Goal: Transaction & Acquisition: Book appointment/travel/reservation

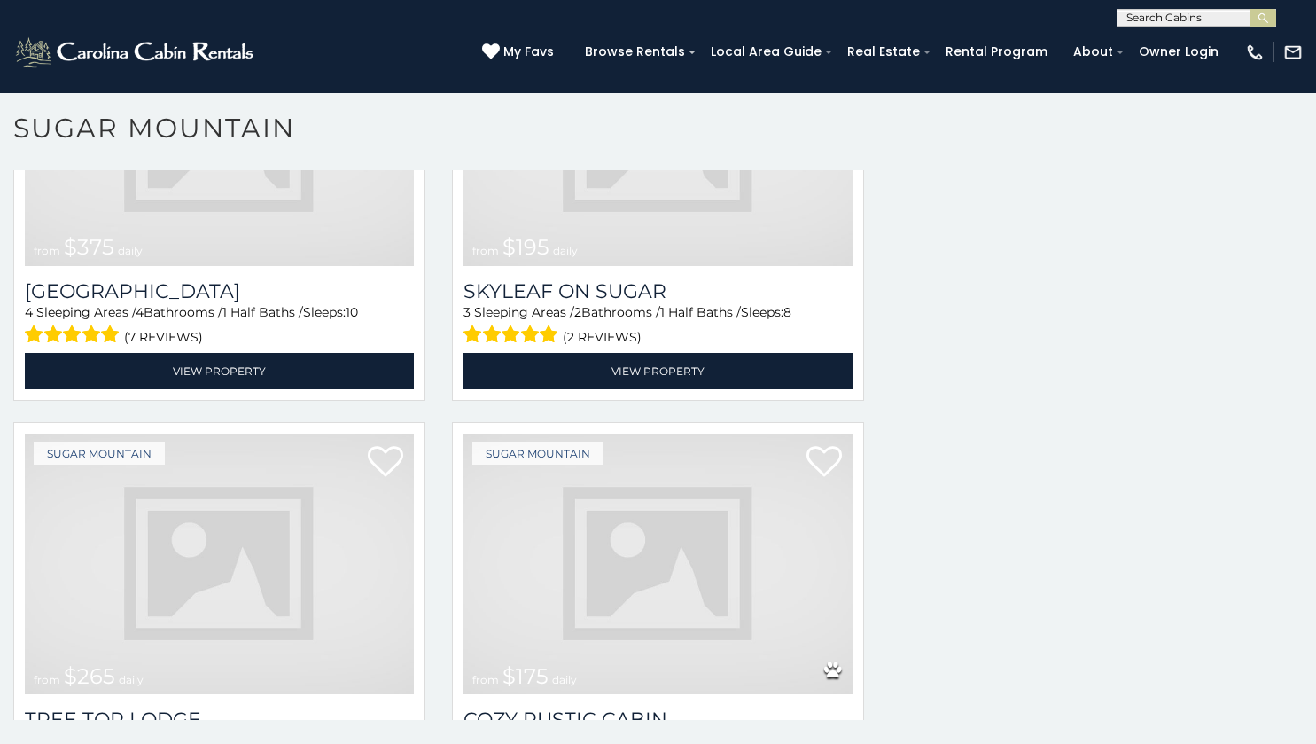
scroll to position [3285, 0]
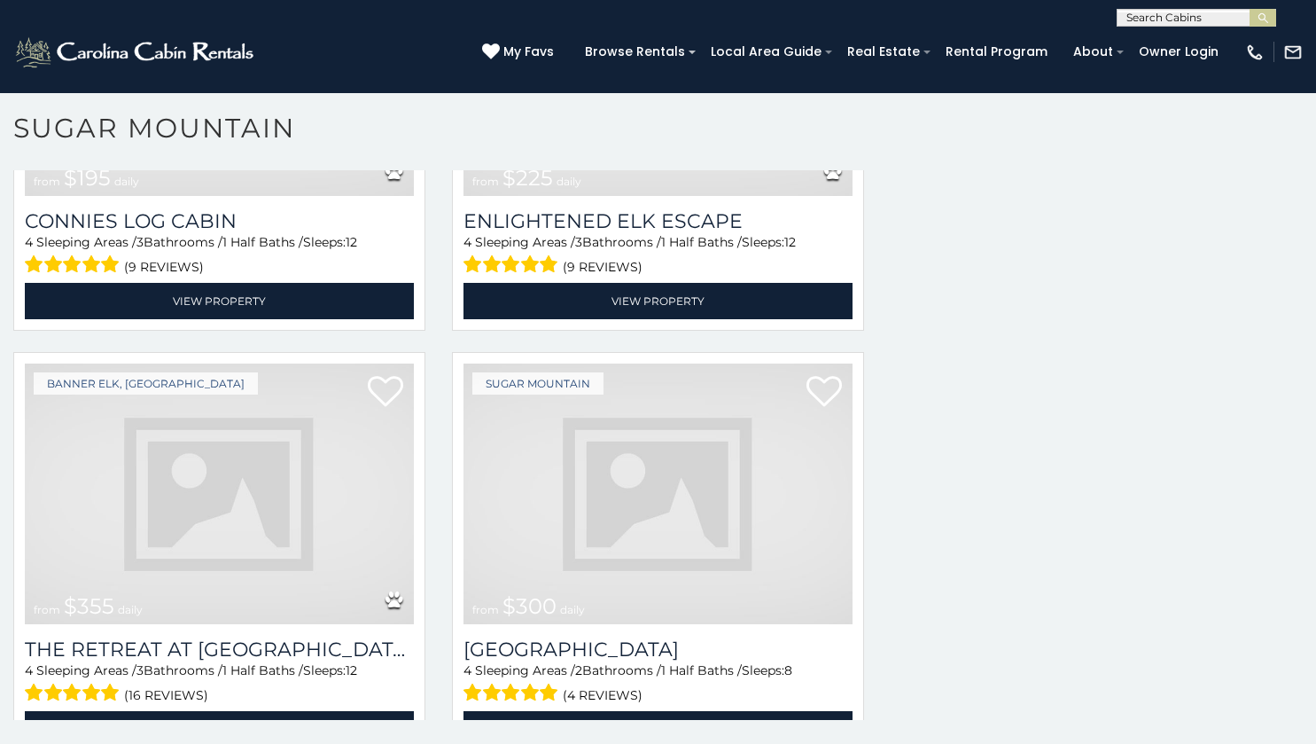
click at [769, 501] on img at bounding box center [658, 493] width 389 height 261
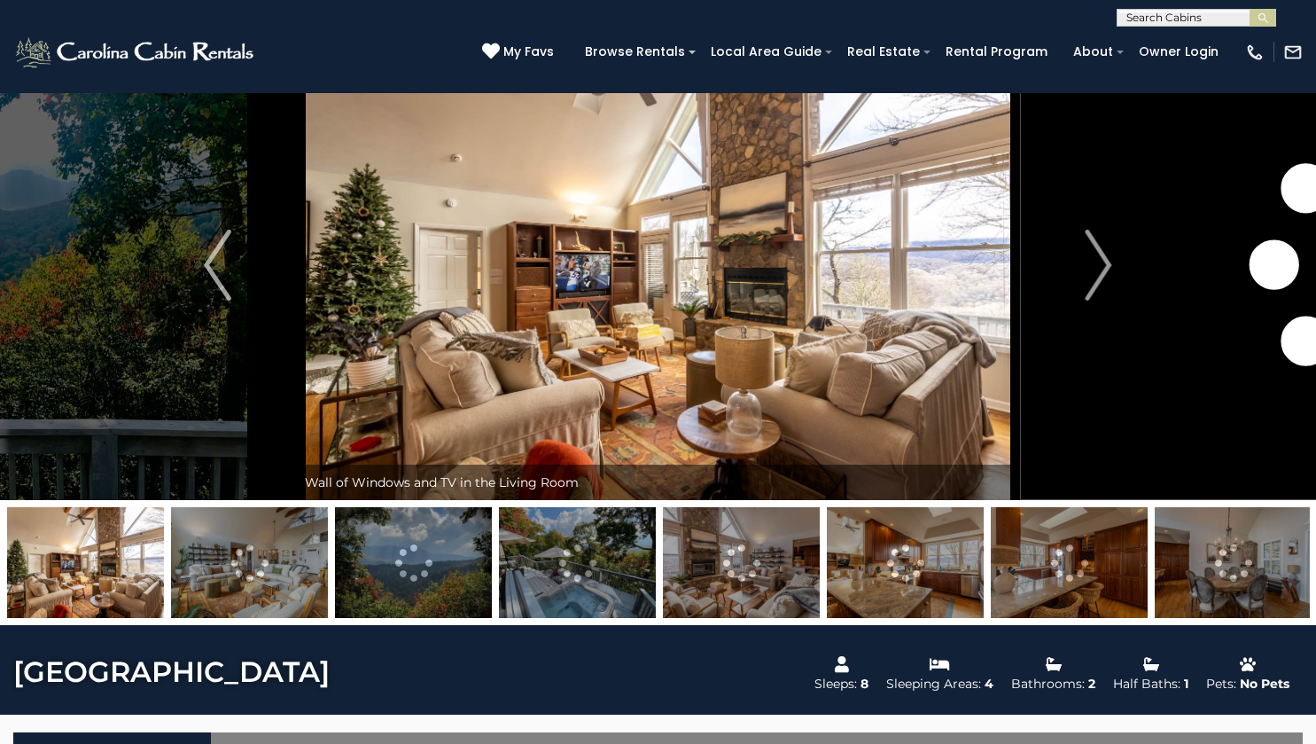
scroll to position [64, 0]
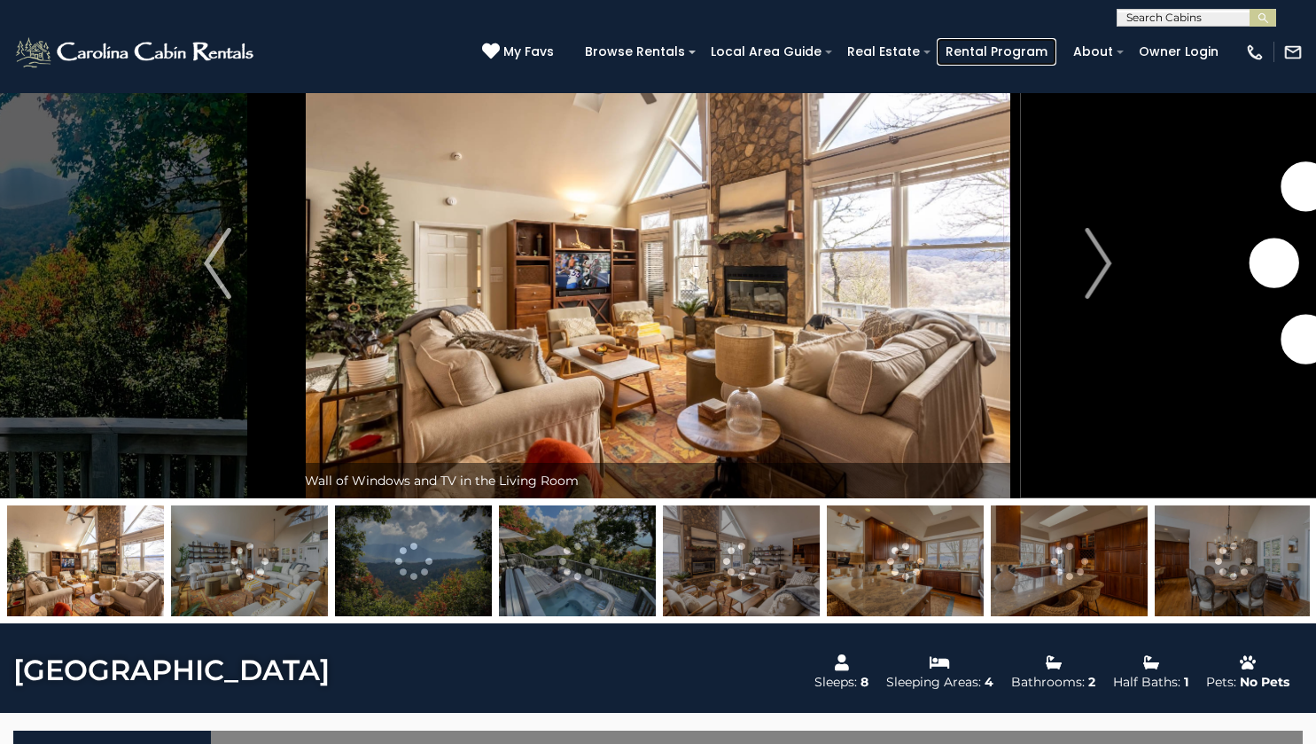
click at [1052, 59] on link "Rental Program" at bounding box center [997, 51] width 120 height 27
